Goal: Use online tool/utility

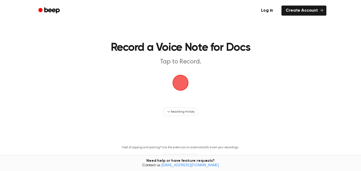
drag, startPoint x: 183, startPoint y: 79, endPoint x: 187, endPoint y: 116, distance: 37.2
click at [187, 116] on main "Record a Voice Note for Docs Tap to Record. Recording History Tired of copying …" at bounding box center [180, 91] width 361 height 183
click at [184, 89] on span "button" at bounding box center [180, 83] width 16 height 16
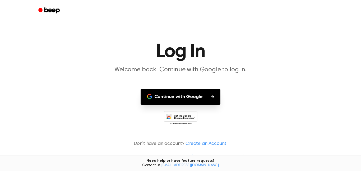
click at [195, 98] on button "Continue with Google" at bounding box center [180, 97] width 80 height 16
click at [179, 99] on button "Continue with Google" at bounding box center [180, 97] width 80 height 16
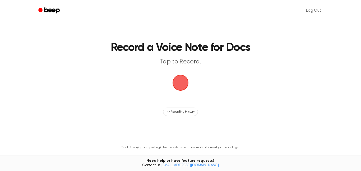
click at [167, 124] on main "Record a Voice Note for Docs Tap to Record. Recording History Tired of copying …" at bounding box center [180, 91] width 361 height 183
